Goal: Find specific page/section: Find specific page/section

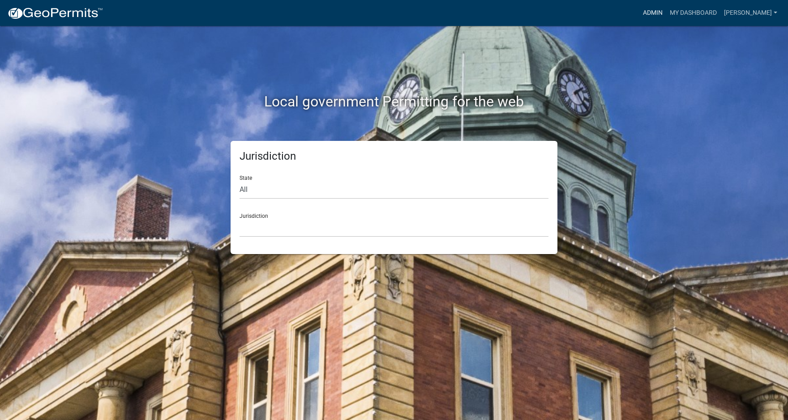
click at [666, 13] on link "Admin" at bounding box center [652, 12] width 27 height 17
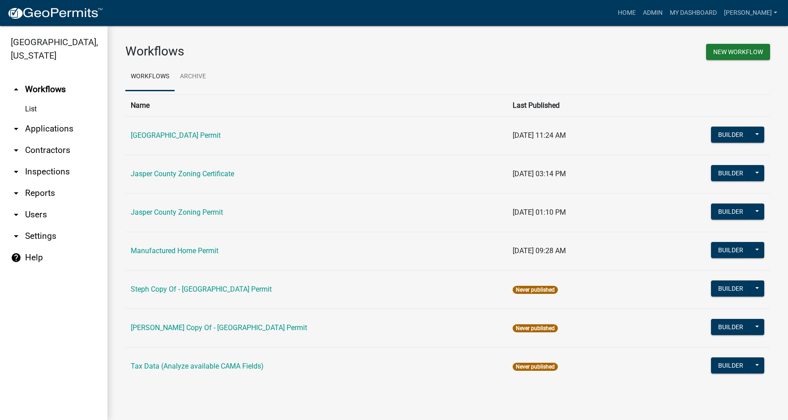
click at [41, 129] on link "arrow_drop_down Applications" at bounding box center [53, 128] width 107 height 21
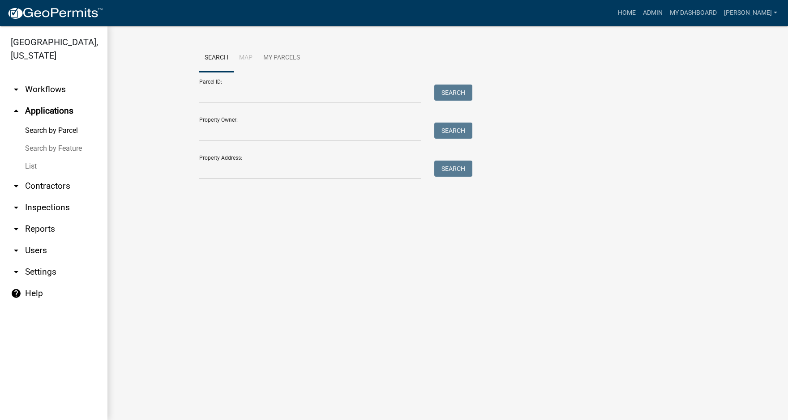
click at [30, 166] on link "List" at bounding box center [53, 167] width 107 height 18
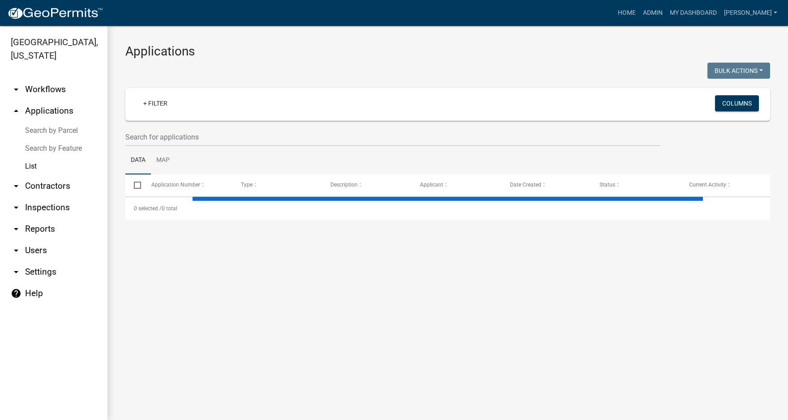
select select "3: 100"
